Goal: Find specific page/section: Find specific page/section

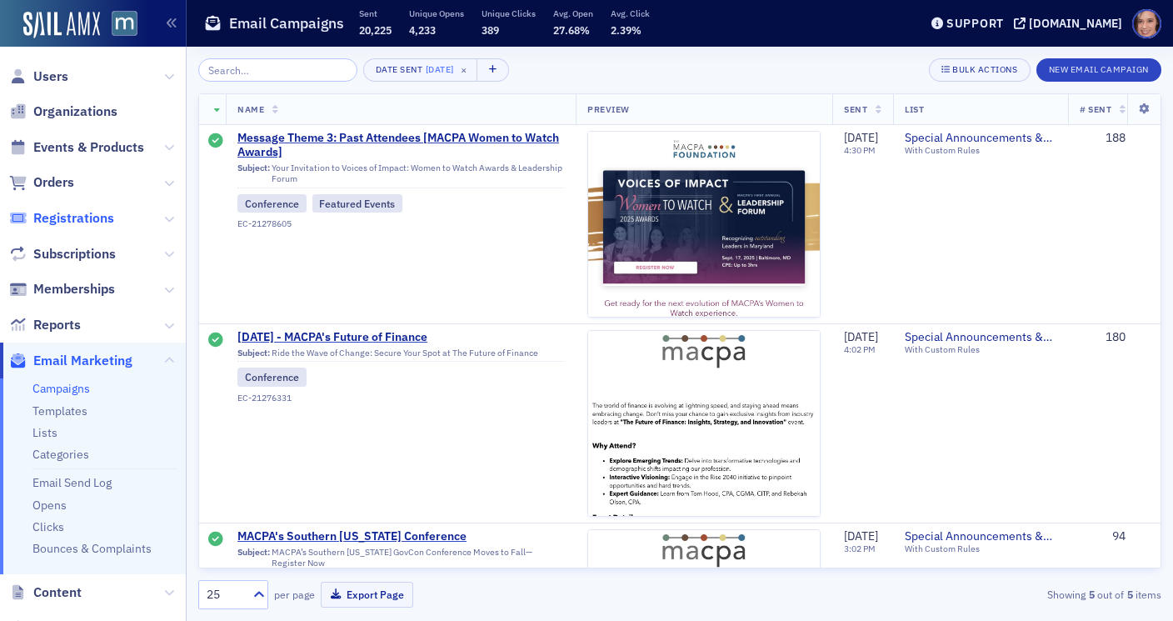
click at [83, 218] on span "Registrations" at bounding box center [73, 218] width 81 height 18
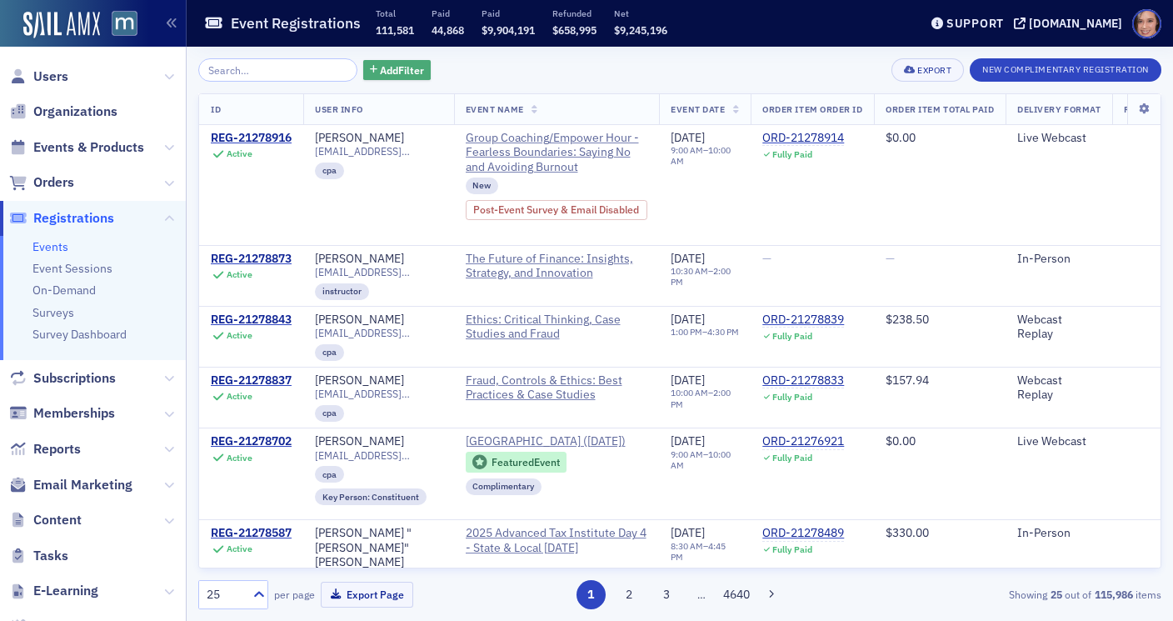
click at [394, 64] on span "Add Filter" at bounding box center [402, 69] width 44 height 15
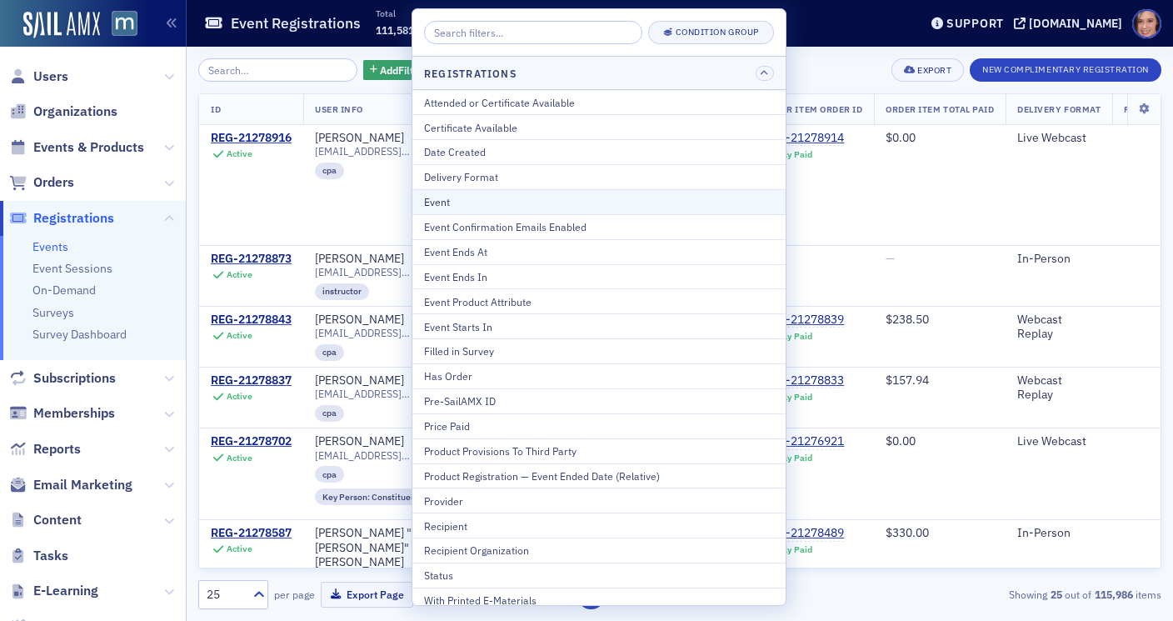
click at [455, 208] on div "Event" at bounding box center [599, 201] width 350 height 15
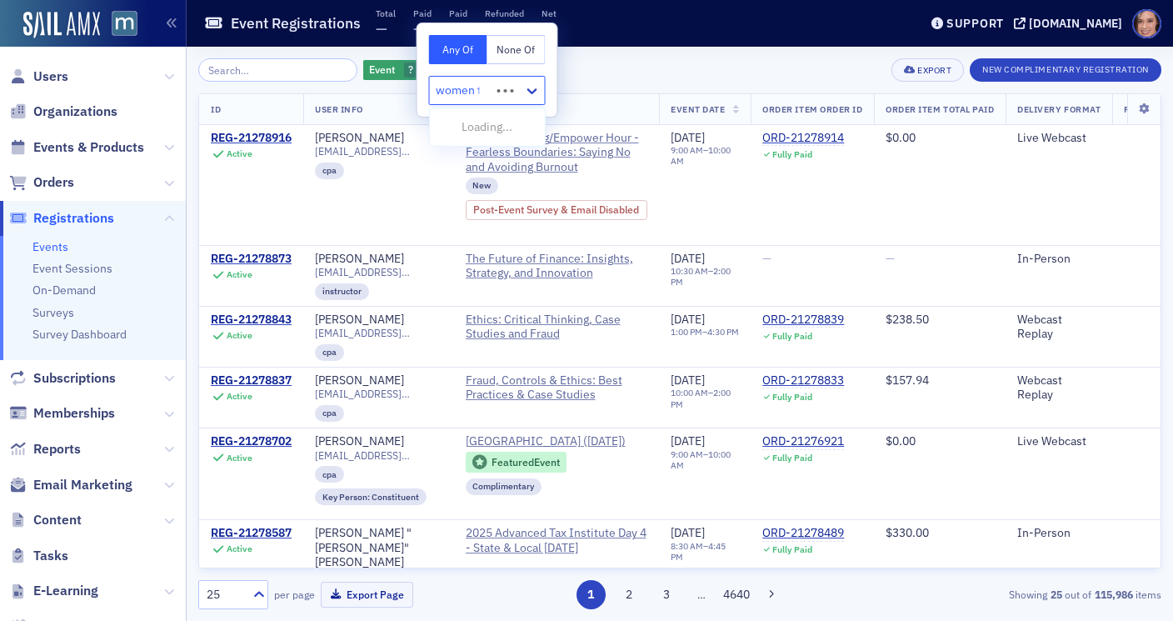
type input "women to"
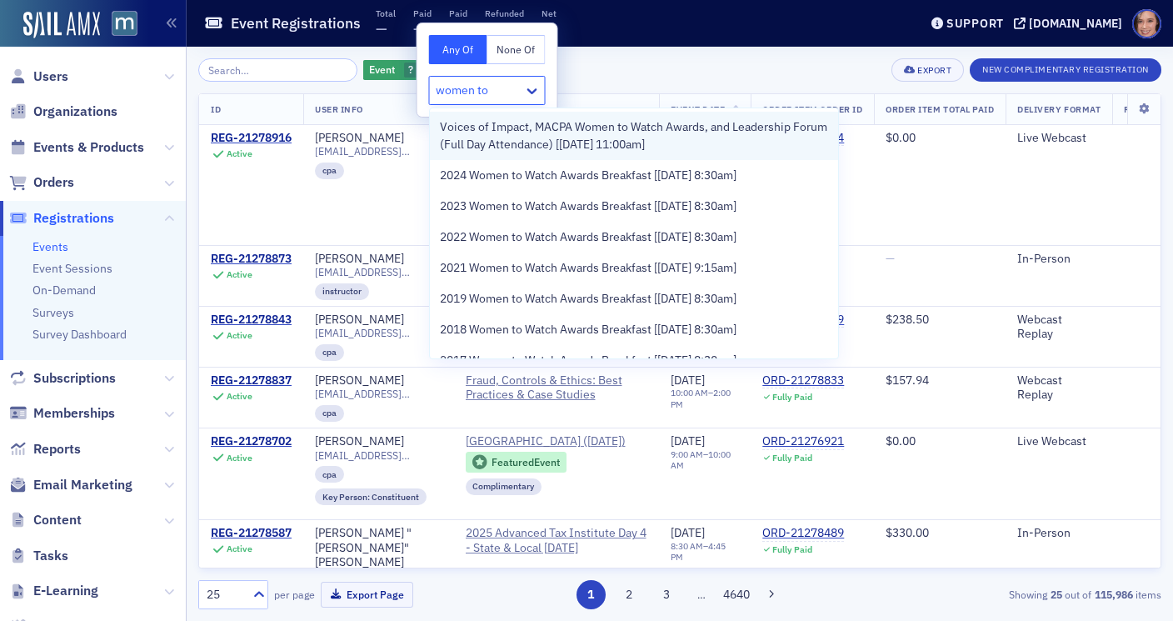
click at [543, 142] on span "Voices of Impact, MACPA Women to Watch Awards, and Leadership Forum (Full Day A…" at bounding box center [634, 135] width 389 height 35
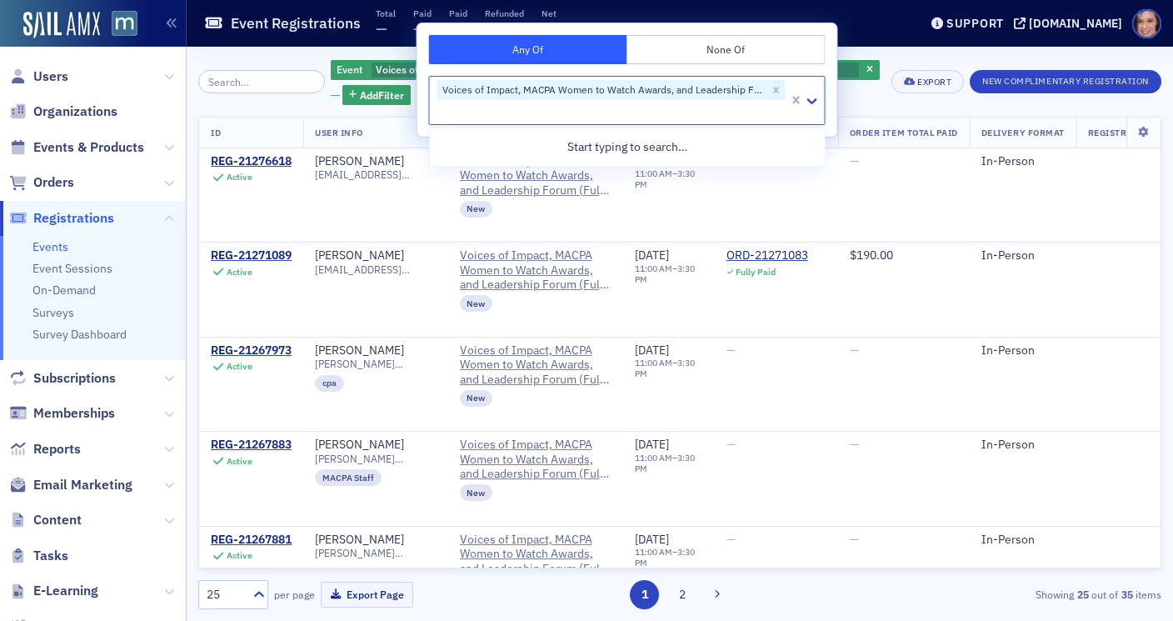
click at [920, 104] on div "Event Voices of Impact, MACPA Women to Watch Awards, and Leadership Forum (Full…" at bounding box center [679, 81] width 963 height 47
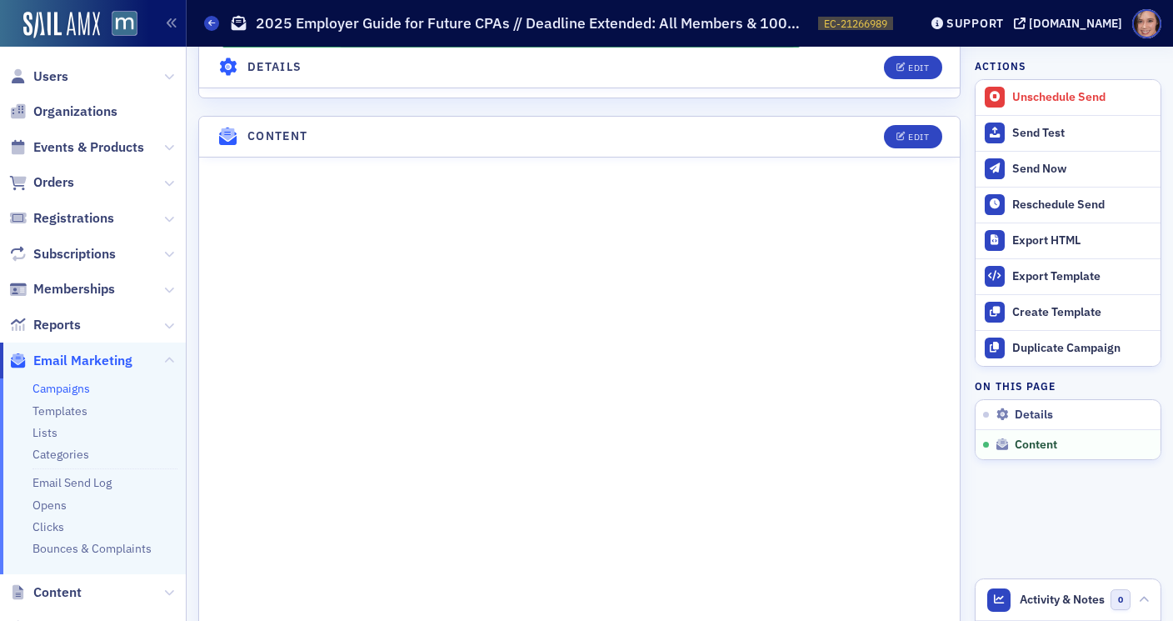
scroll to position [952, 0]
